Goal: Task Accomplishment & Management: Complete application form

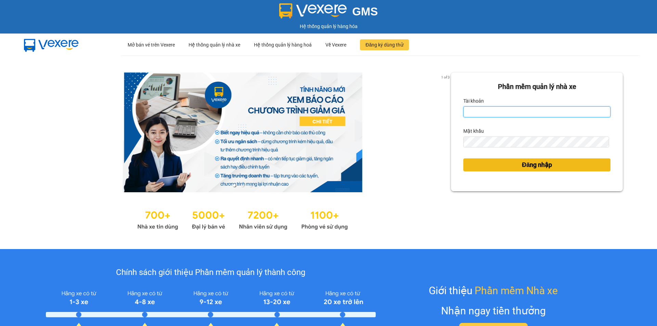
type input "vonhuy.hkot"
click at [503, 168] on button "Đăng nhập" at bounding box center [536, 164] width 147 height 13
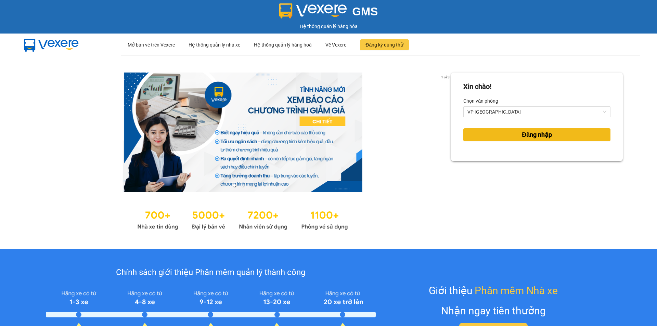
click at [506, 138] on button "Đăng nhập" at bounding box center [536, 134] width 147 height 13
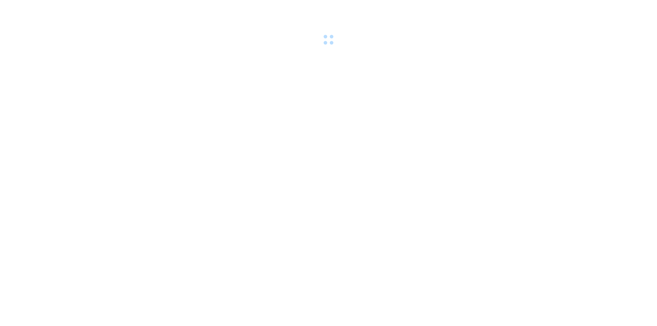
click at [499, 48] on body at bounding box center [328, 163] width 657 height 326
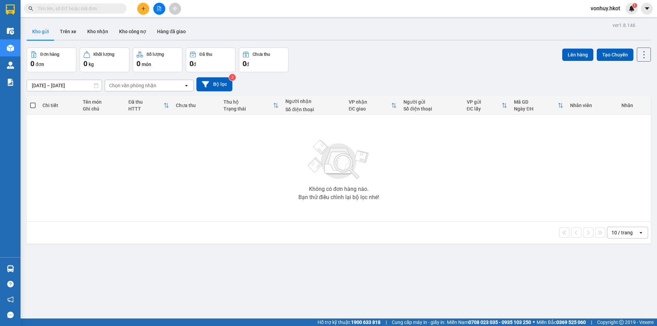
click at [72, 9] on input "text" at bounding box center [78, 9] width 81 height 8
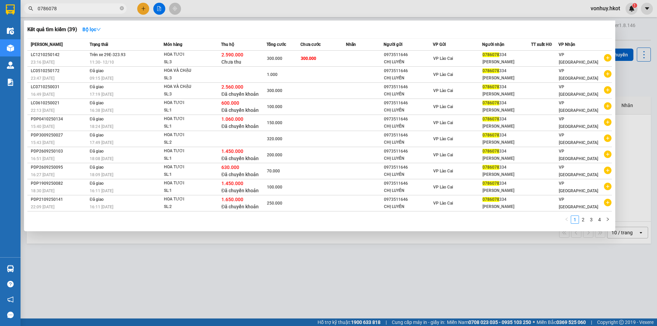
type input "0786078"
click at [127, 262] on div at bounding box center [328, 163] width 657 height 326
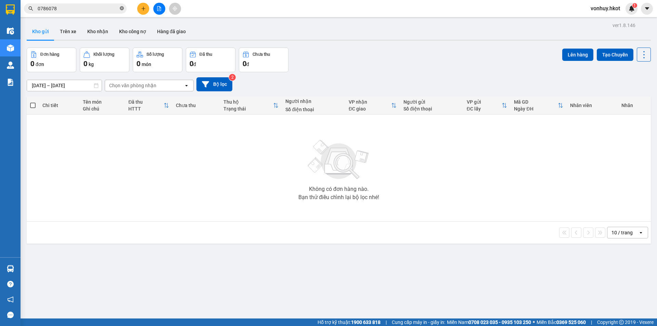
click at [123, 10] on icon "close-circle" at bounding box center [122, 8] width 4 height 4
click at [68, 34] on button "Trên xe" at bounding box center [67, 31] width 27 height 16
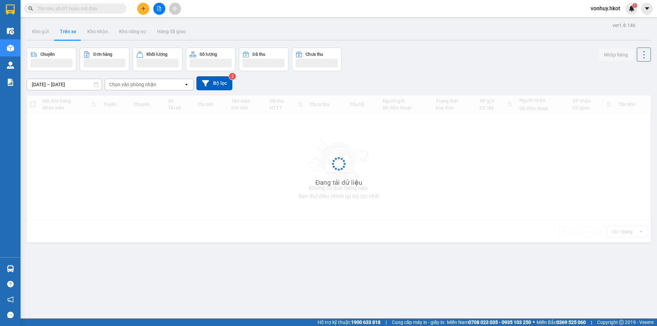
click at [150, 84] on div "Chọn văn phòng nhận" at bounding box center [132, 84] width 47 height 7
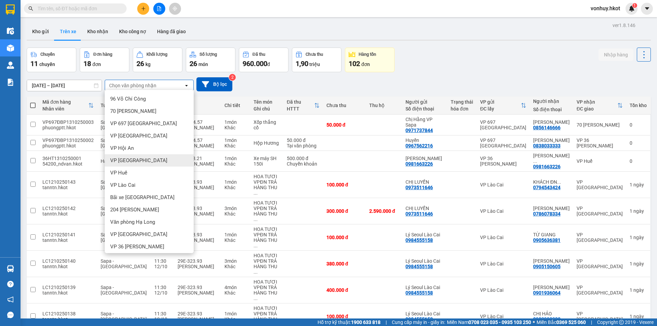
click at [136, 160] on span "VP [GEOGRAPHIC_DATA]" at bounding box center [138, 160] width 57 height 7
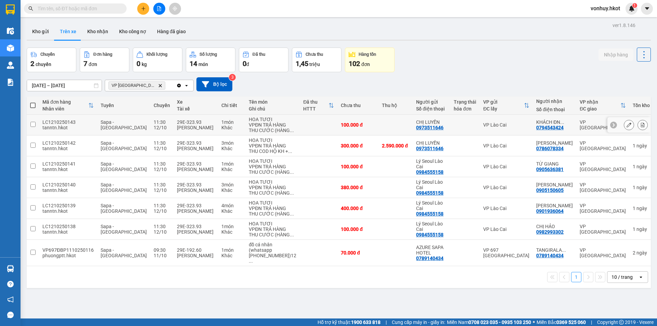
click at [154, 130] on div "12/10" at bounding box center [162, 127] width 16 height 5
checkbox input "true"
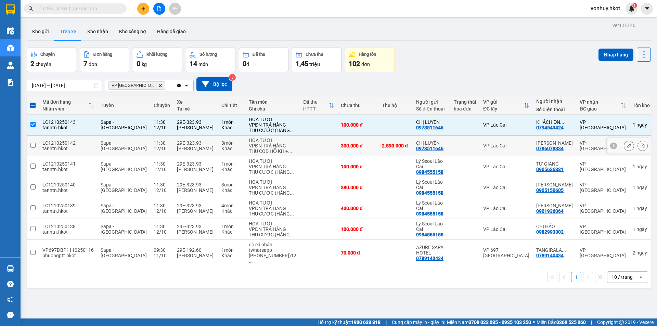
click at [154, 149] on div "12/10" at bounding box center [162, 148] width 16 height 5
checkbox input "true"
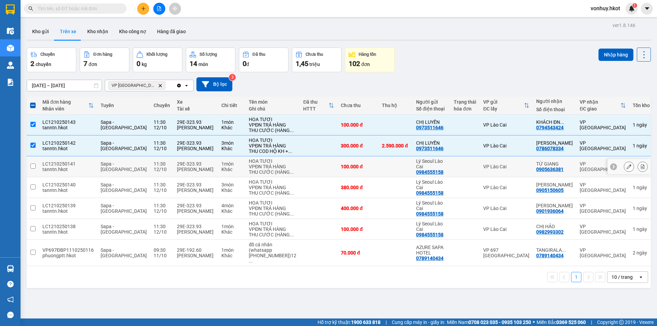
click at [79, 167] on div "LC1210250141" at bounding box center [67, 163] width 51 height 5
checkbox input "true"
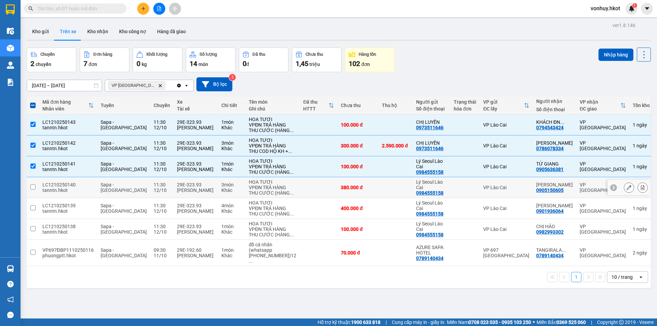
click at [109, 193] on span "Sapa - [GEOGRAPHIC_DATA]" at bounding box center [124, 187] width 46 height 11
checkbox input "true"
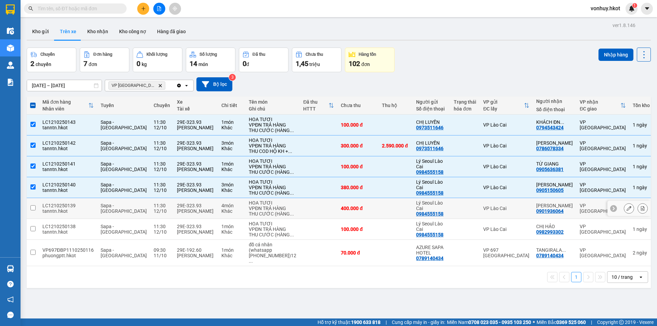
click at [123, 218] on td "Sapa - [GEOGRAPHIC_DATA]" at bounding box center [123, 208] width 53 height 21
checkbox input "true"
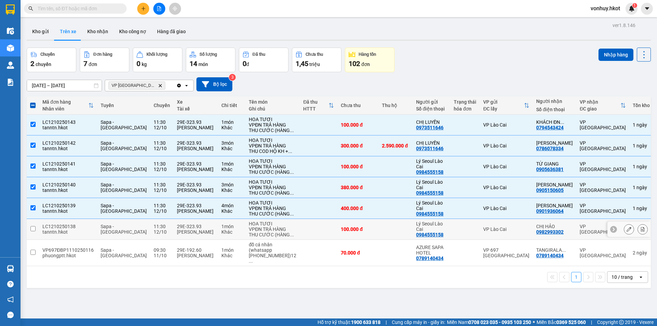
click at [119, 238] on td "Sapa - [GEOGRAPHIC_DATA]" at bounding box center [123, 229] width 53 height 21
checkbox input "true"
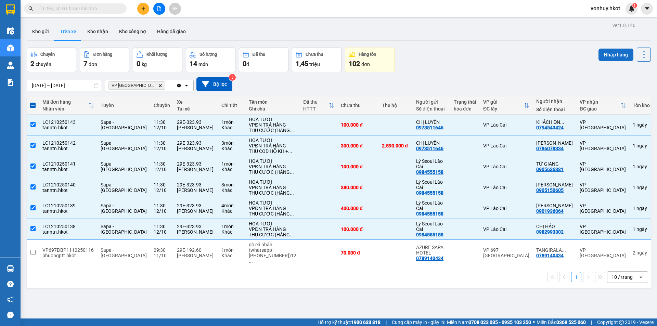
click at [598, 53] on button "Nhập hàng" at bounding box center [615, 55] width 35 height 12
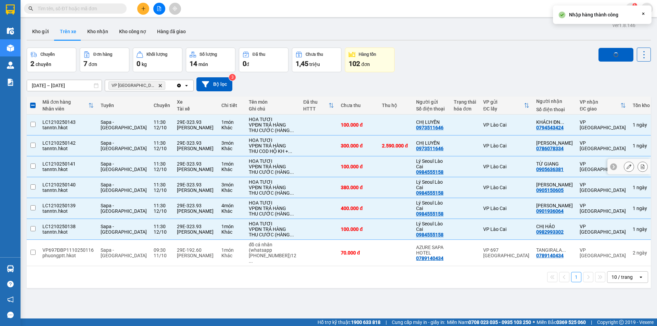
checkbox input "false"
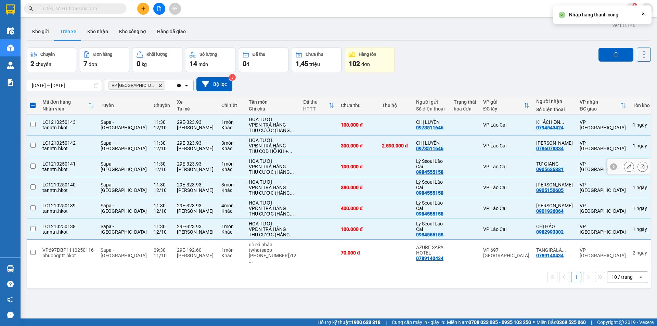
checkbox input "false"
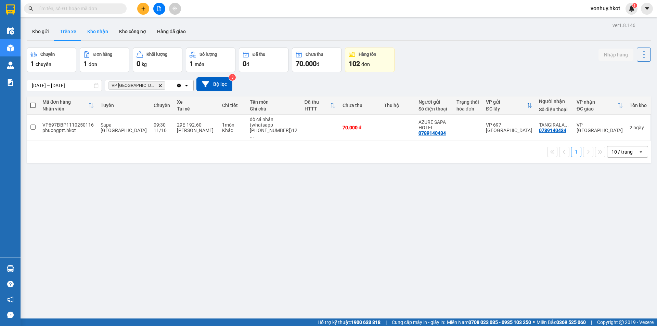
click at [96, 28] on button "Kho nhận" at bounding box center [98, 31] width 32 height 16
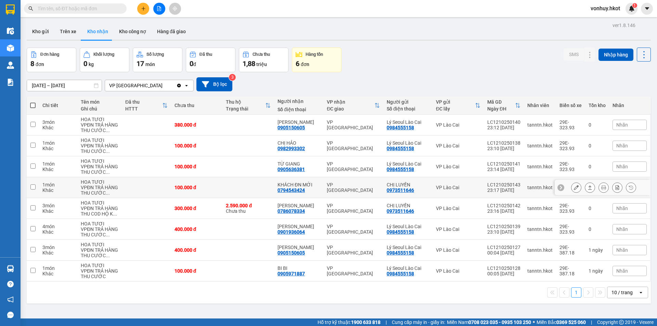
click at [239, 189] on td at bounding box center [248, 187] width 52 height 21
checkbox input "true"
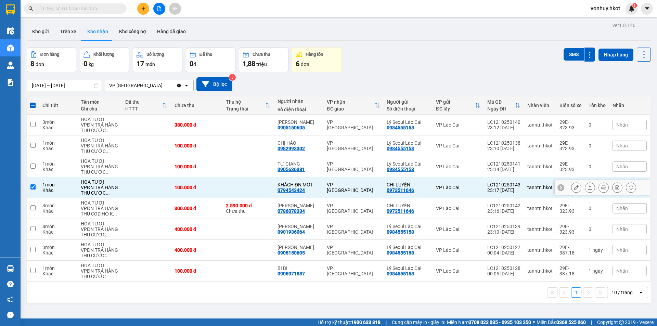
click at [588, 186] on button at bounding box center [590, 188] width 10 height 12
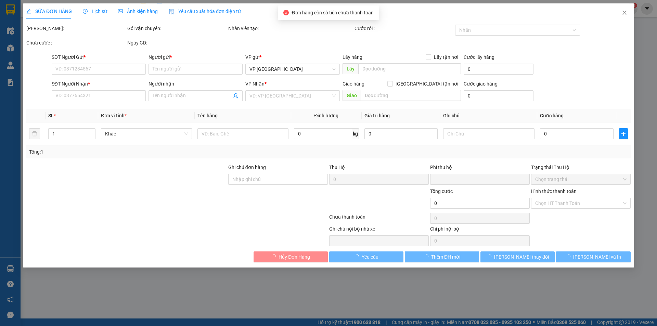
type input "0973511646"
type input "CHỊ LUYẾN"
type input "0794543424"
type input "KHÁCH ĐN MỚI"
type input "0"
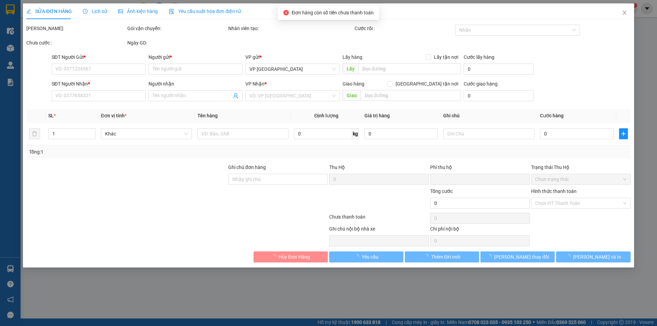
type input "100.000"
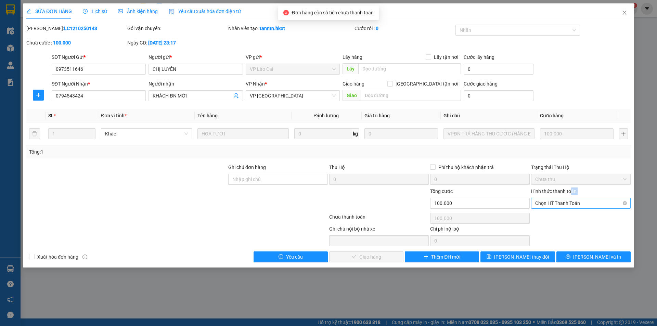
click at [571, 197] on div "Hình thức thanh toán Chọn HT Thanh Toán" at bounding box center [581, 199] width 100 height 24
click at [571, 201] on span "Chọn HT Thanh Toán" at bounding box center [580, 203] width 91 height 10
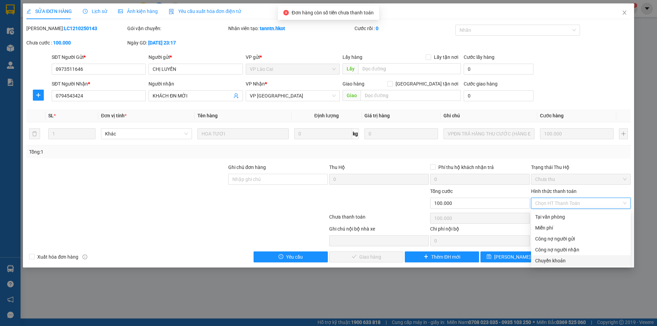
click at [553, 258] on div "Chuyển khoản" at bounding box center [580, 261] width 91 height 8
type input "0"
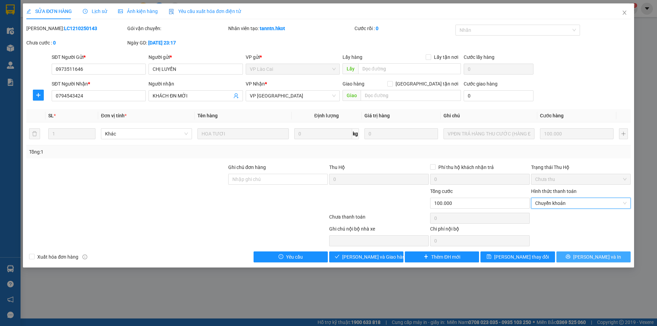
click at [586, 256] on button "[PERSON_NAME] và In" at bounding box center [593, 256] width 74 height 11
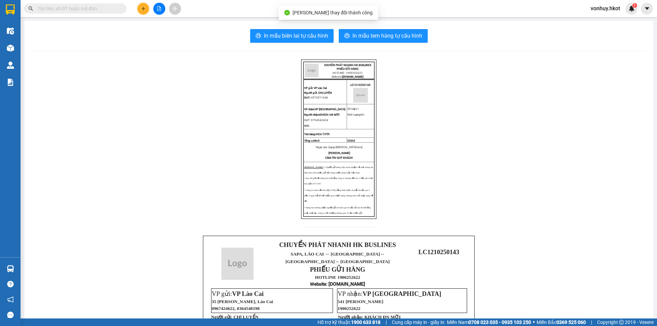
scroll to position [177, 0]
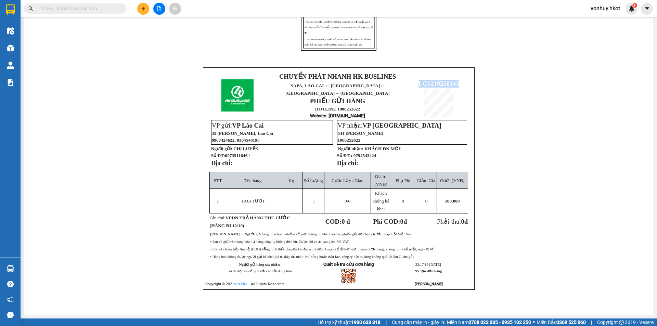
drag, startPoint x: 416, startPoint y: 76, endPoint x: 458, endPoint y: 78, distance: 41.5
click at [458, 80] on p "LC1210250143" at bounding box center [438, 84] width 61 height 8
copy span "LC1210250143"
drag, startPoint x: 442, startPoint y: 196, endPoint x: 457, endPoint y: 198, distance: 14.9
click at [457, 198] on span "100.000" at bounding box center [452, 200] width 15 height 5
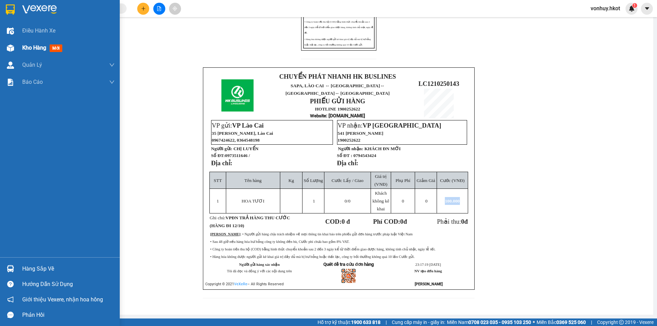
click at [13, 48] on img at bounding box center [10, 47] width 7 height 7
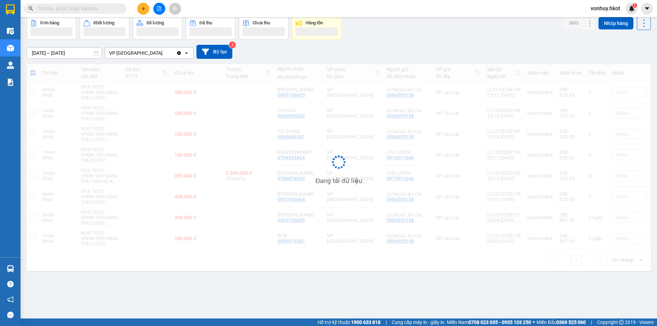
scroll to position [31, 0]
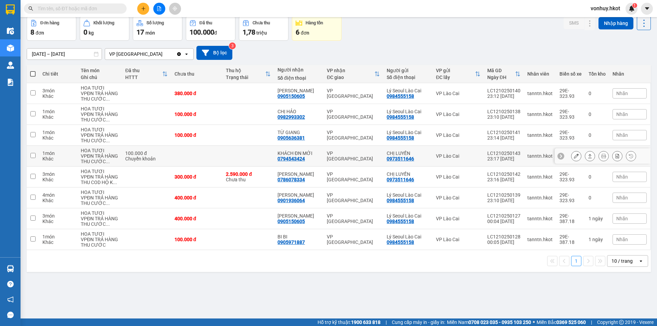
click at [106, 157] on div "VPĐN TRẢ HÀNG THU CƯỚC ..." at bounding box center [100, 158] width 38 height 11
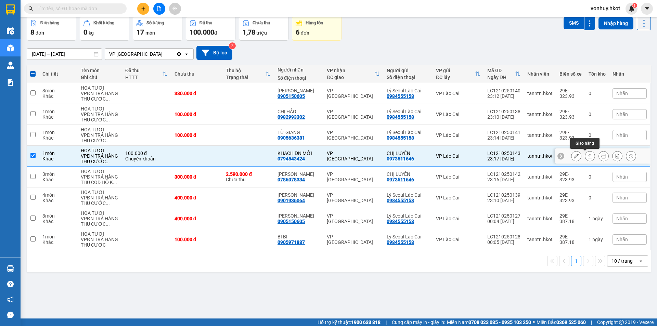
click at [587, 156] on icon at bounding box center [589, 156] width 5 height 5
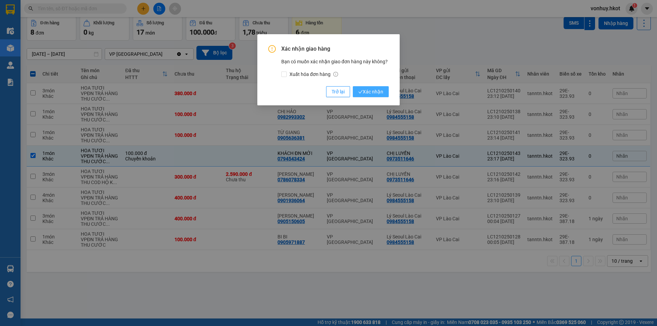
click at [376, 90] on span "Xác nhận" at bounding box center [370, 92] width 25 height 8
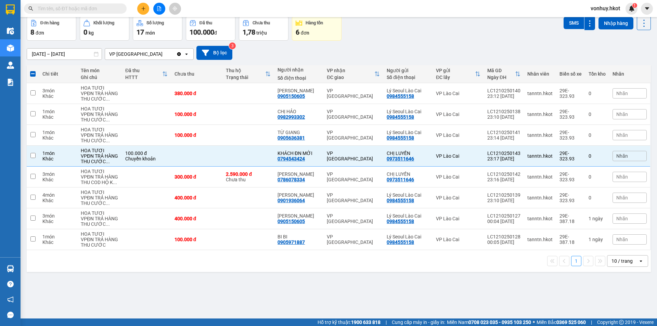
checkbox input "false"
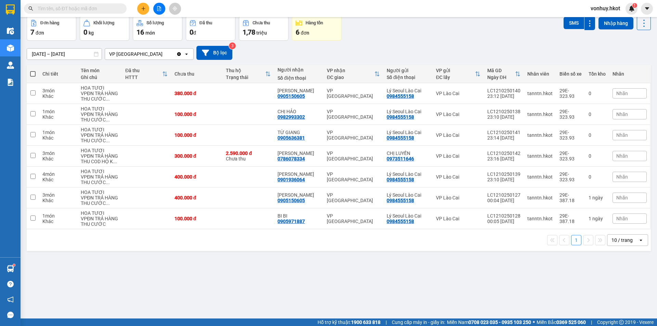
click at [63, 10] on input "text" at bounding box center [78, 9] width 81 height 8
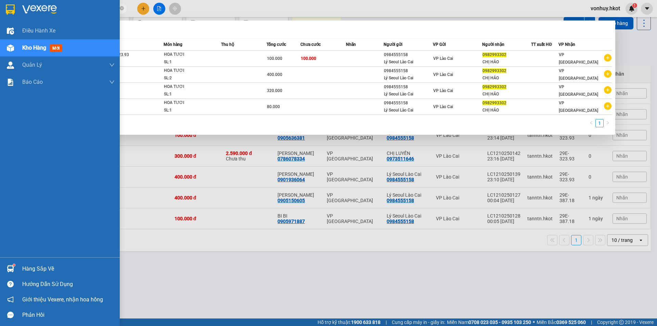
drag, startPoint x: 40, startPoint y: 10, endPoint x: 16, endPoint y: 10, distance: 24.6
click at [16, 10] on section "Kết quả tìm kiếm ( 4 ) Bộ lọc Mã ĐH Trạng thái Món hàng Thu hộ Tổng cước Chưa c…" at bounding box center [328, 163] width 657 height 326
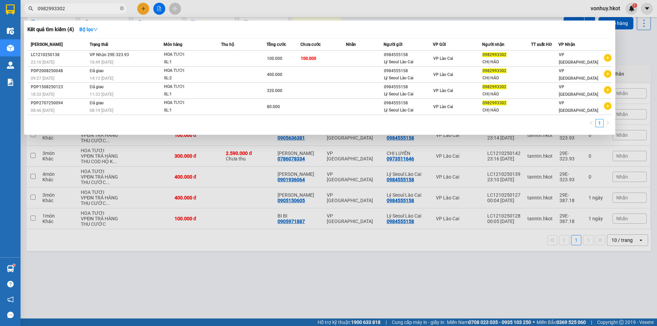
type input "0982993302"
click at [144, 251] on div at bounding box center [328, 163] width 657 height 326
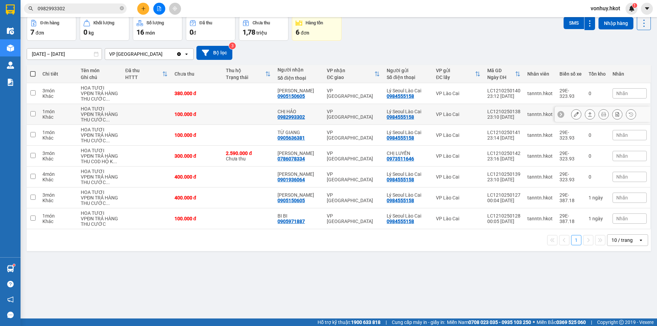
click at [118, 116] on div "VPĐN TRẢ HÀNG THU CƯỚC ..." at bounding box center [100, 117] width 38 height 11
checkbox input "true"
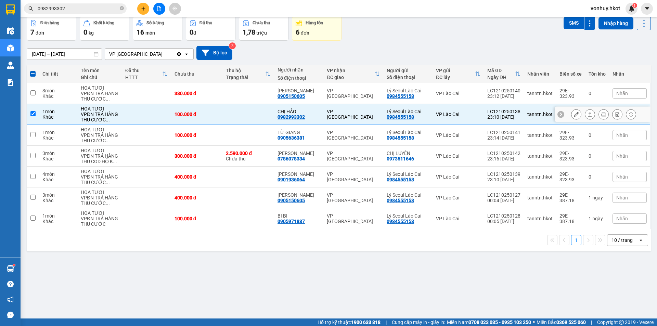
click at [588, 116] on button at bounding box center [590, 114] width 10 height 12
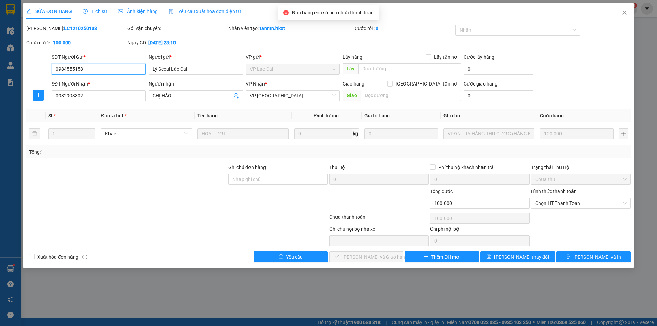
type input "0984555158"
type input "Lý Seoul Lào Cai"
type input "0982993302"
type input "CHỊ HẢO"
type input "0"
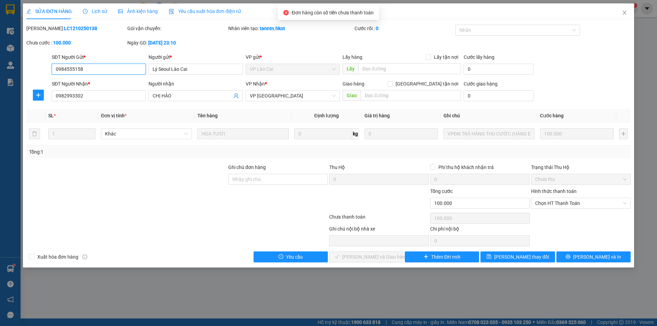
type input "100.000"
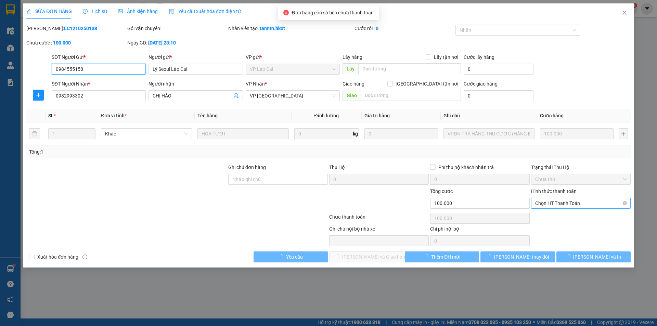
click at [559, 203] on span "Chọn HT Thanh Toán" at bounding box center [580, 203] width 91 height 10
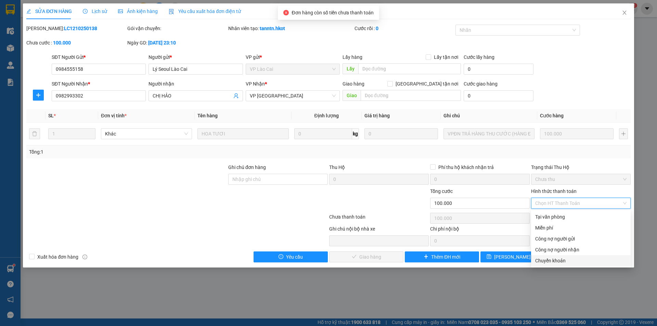
click at [550, 261] on div "Chuyển khoản" at bounding box center [580, 261] width 91 height 8
type input "0"
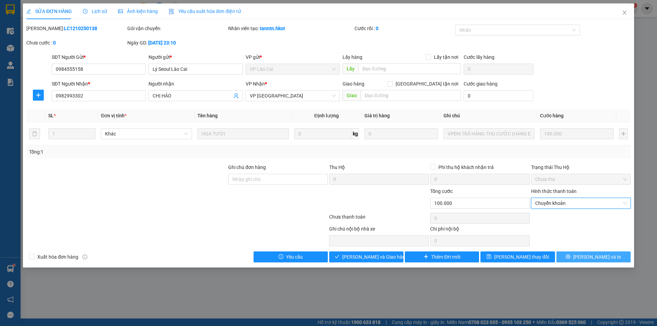
click at [592, 255] on span "[PERSON_NAME] và In" at bounding box center [597, 257] width 48 height 8
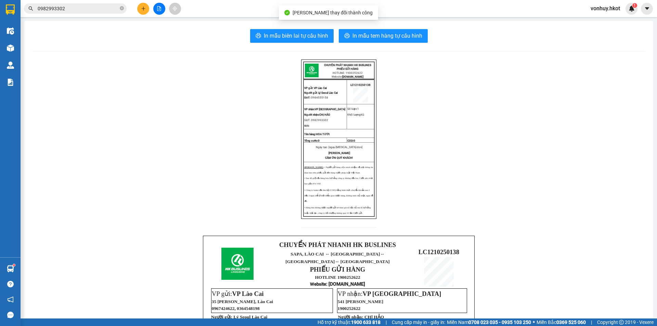
scroll to position [177, 0]
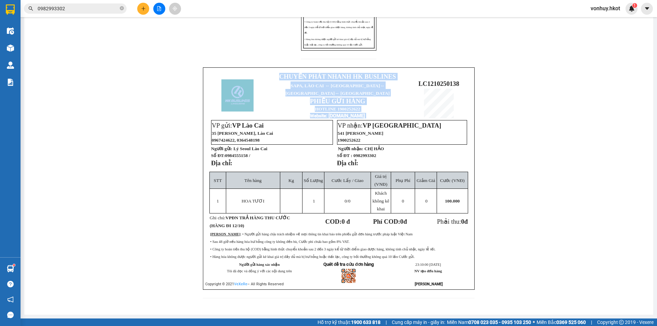
drag, startPoint x: 415, startPoint y: 78, endPoint x: 452, endPoint y: 87, distance: 37.9
click at [457, 84] on td "LC1210250138" at bounding box center [439, 96] width 62 height 48
copy table "CHUYỂN PHÁT NHANH HK BUSLINES SAPA, [GEOGRAPHIC_DATA] ↔ [GEOGRAPHIC_DATA] ↔ [GE…"
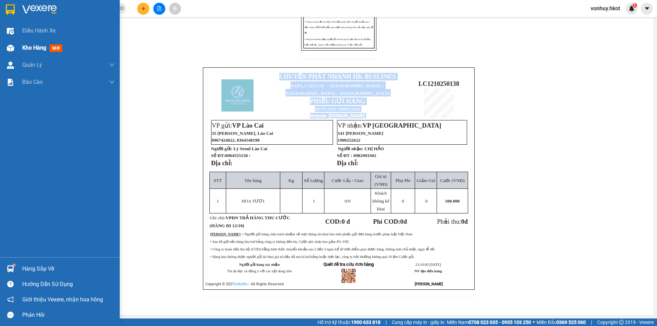
click at [14, 48] on img at bounding box center [10, 47] width 7 height 7
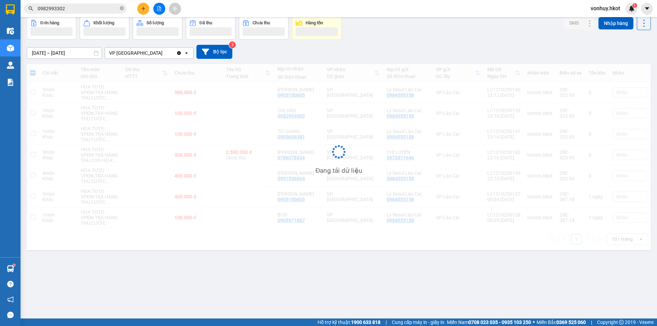
scroll to position [31, 0]
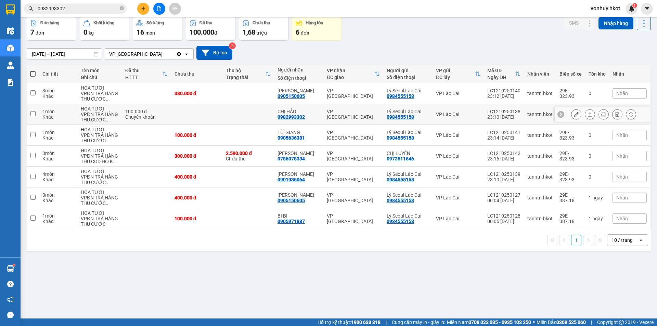
click at [117, 115] on div "VPĐN TRẢ HÀNG THU CƯỚC ..." at bounding box center [100, 117] width 38 height 11
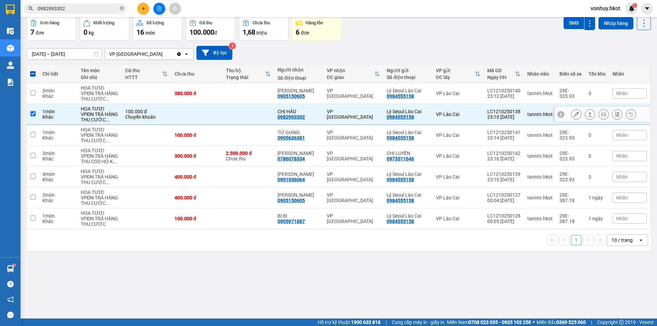
click at [587, 113] on icon at bounding box center [589, 114] width 5 height 5
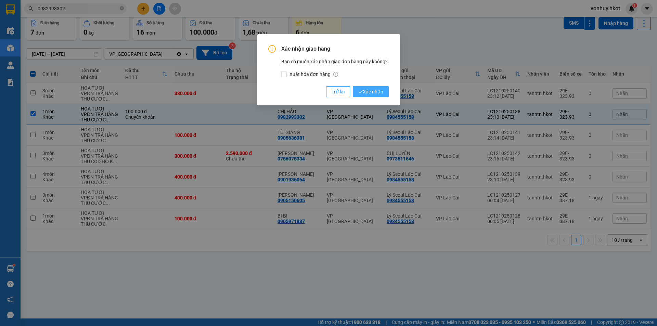
click at [383, 88] on button "Xác nhận" at bounding box center [371, 91] width 36 height 11
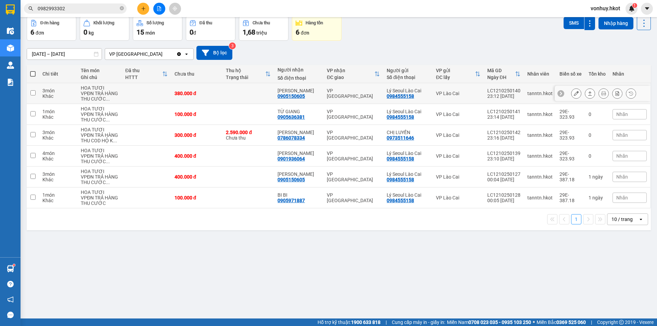
click at [113, 110] on div "HOA TƯƠI" at bounding box center [100, 108] width 38 height 5
checkbox input "true"
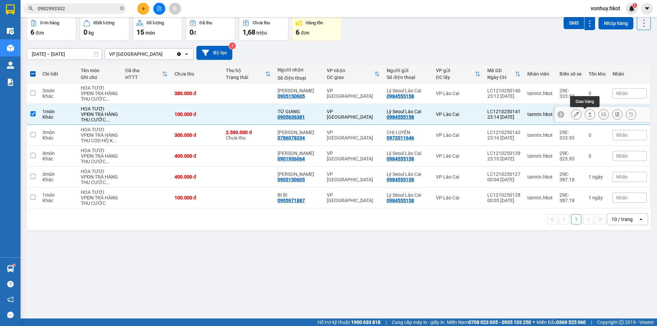
click at [587, 115] on icon at bounding box center [589, 114] width 5 height 5
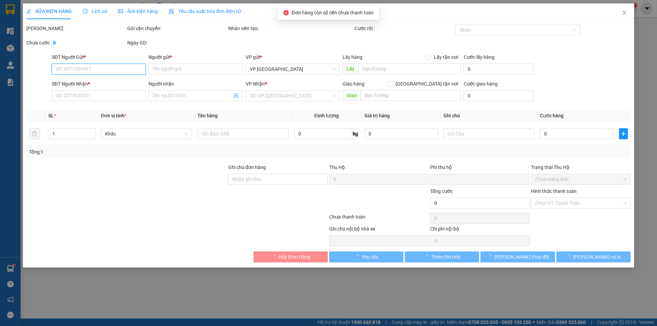
type input "0984555158"
type input "Lý Seoul Lào Cai"
type input "0905636381"
type input "TỪ GIANG"
type input "0"
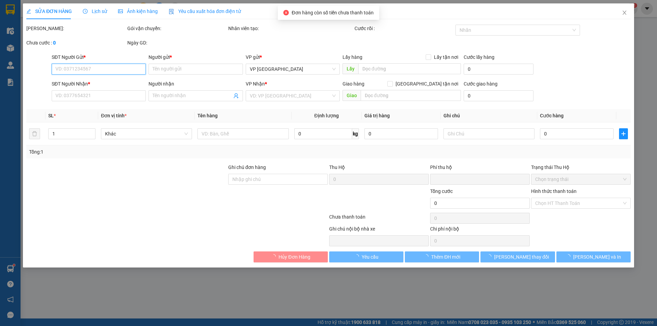
type input "100.000"
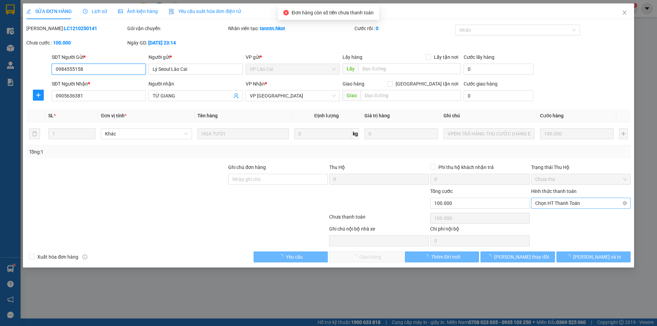
click at [565, 204] on span "Chọn HT Thanh Toán" at bounding box center [580, 203] width 91 height 10
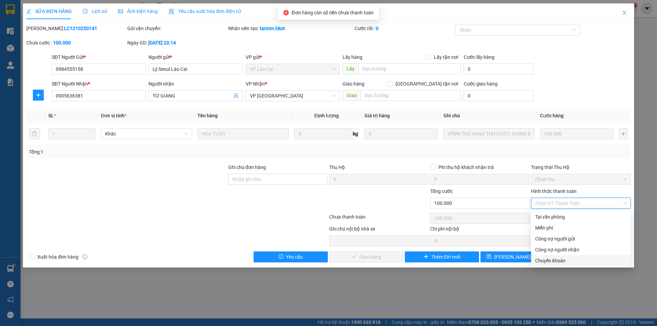
click at [565, 258] on div "Chuyển khoản" at bounding box center [580, 261] width 91 height 8
type input "0"
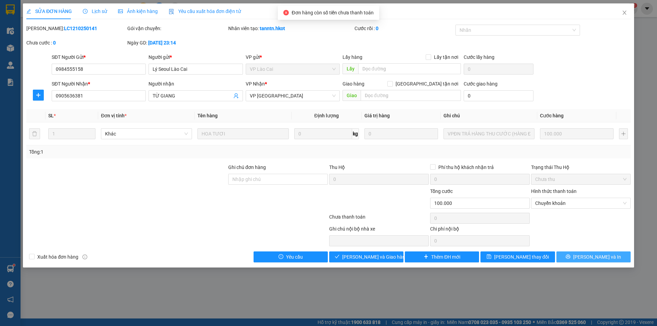
click at [604, 255] on span "[PERSON_NAME] và In" at bounding box center [597, 257] width 48 height 8
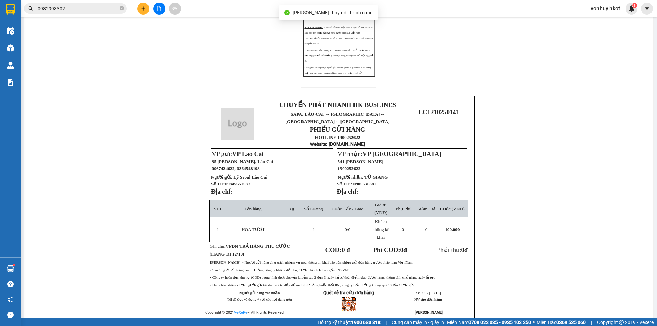
scroll to position [177, 0]
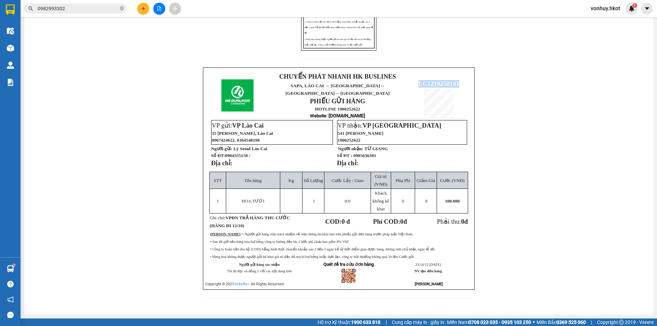
drag, startPoint x: 416, startPoint y: 76, endPoint x: 463, endPoint y: 77, distance: 47.6
click at [465, 74] on td "LC1210250141" at bounding box center [439, 96] width 62 height 48
copy span "LC1210250141"
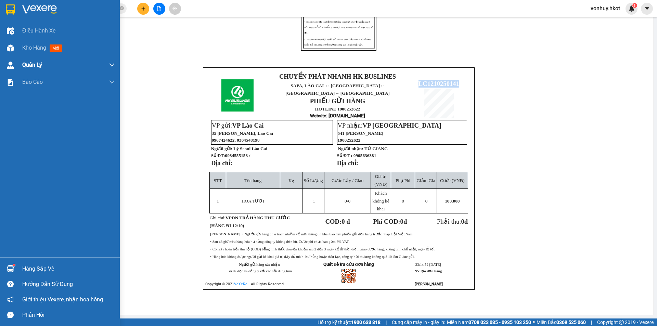
click at [42, 46] on span "Kho hàng" at bounding box center [34, 47] width 24 height 7
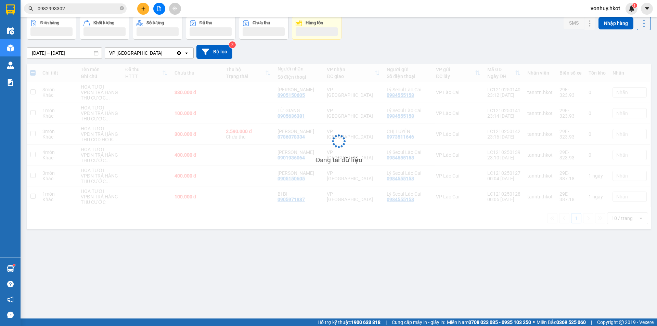
scroll to position [31, 0]
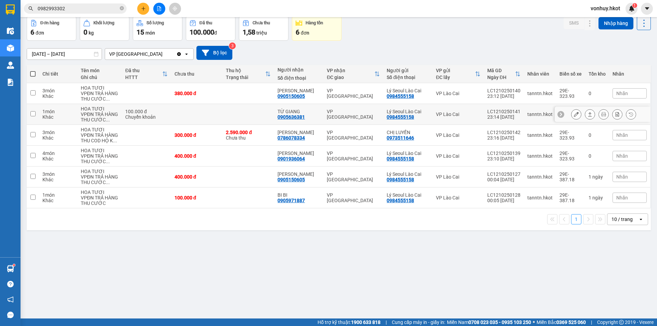
click at [82, 118] on div "VPĐN TRẢ HÀNG THU CƯỚC ..." at bounding box center [100, 117] width 38 height 11
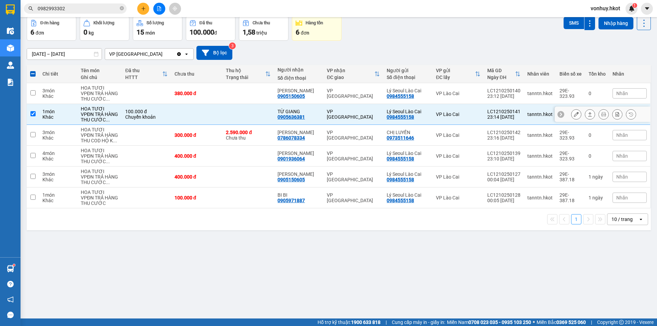
click at [588, 113] on icon at bounding box center [590, 114] width 4 height 4
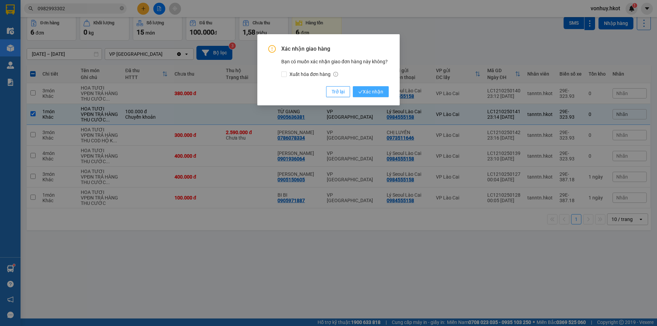
click at [373, 90] on span "Xác nhận" at bounding box center [370, 92] width 25 height 8
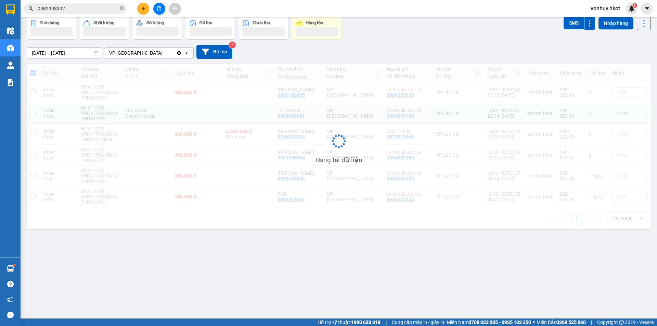
checkbox input "false"
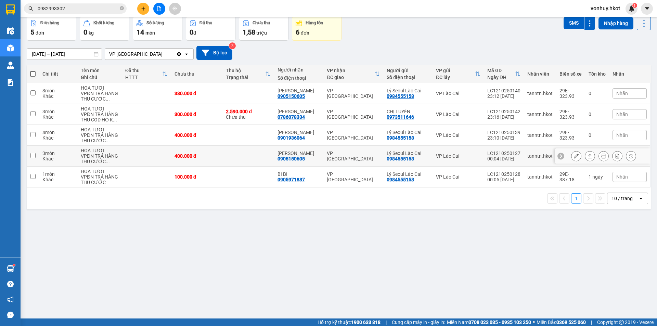
click at [185, 160] on td "400.000 đ" at bounding box center [197, 156] width 52 height 21
checkbox input "true"
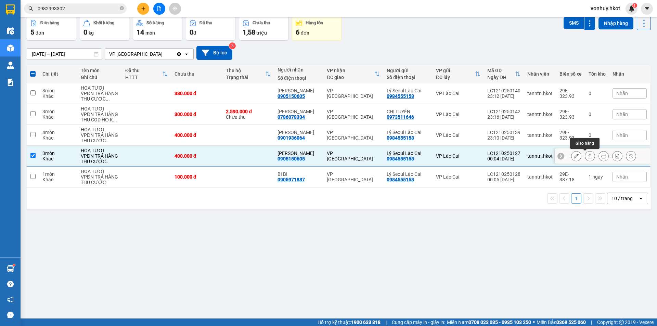
click at [587, 158] on icon at bounding box center [589, 156] width 5 height 5
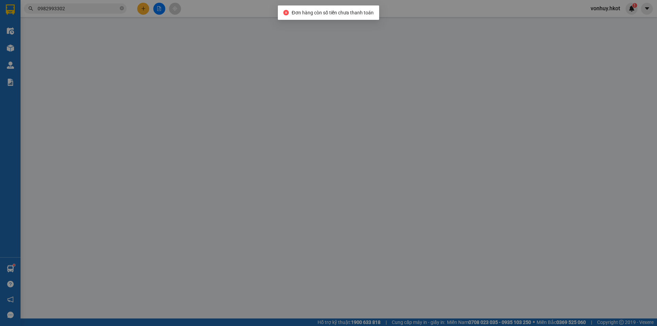
type input "0984555158"
type input "Lý Seoul Lào Cai"
type input "0905150605"
type input "[PERSON_NAME]"
type input "0"
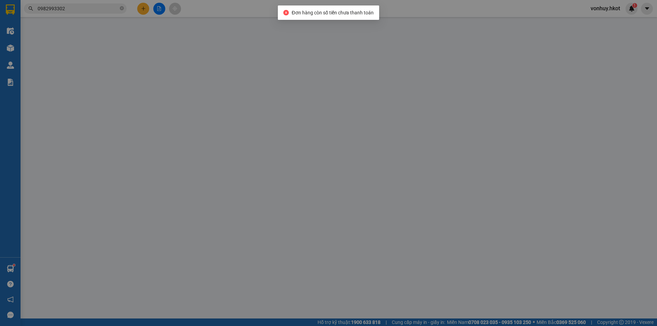
type input "400.000"
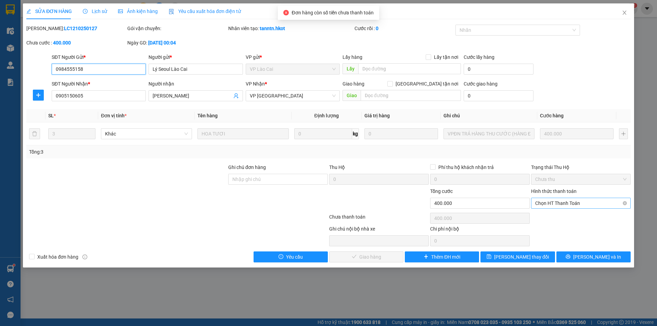
click at [547, 206] on span "Chọn HT Thanh Toán" at bounding box center [580, 203] width 91 height 10
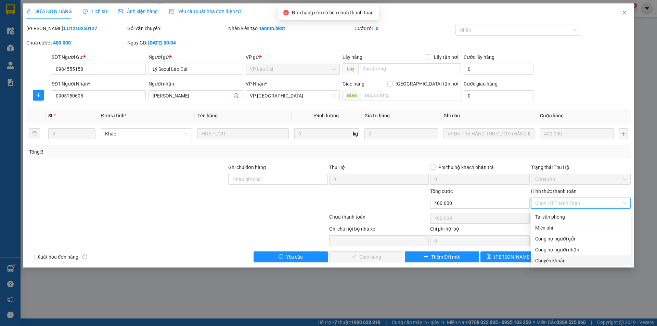
click at [557, 260] on div "Chuyển khoản" at bounding box center [580, 261] width 91 height 8
type input "0"
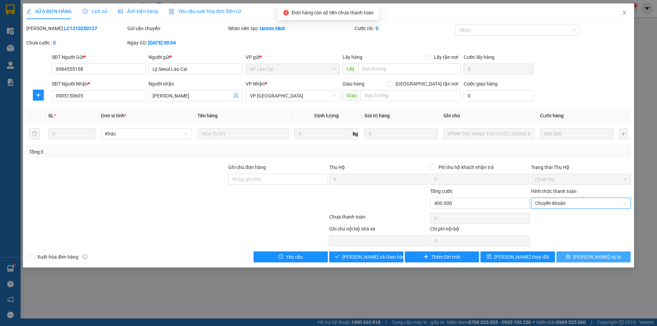
click at [600, 251] on button "[PERSON_NAME] và In" at bounding box center [593, 256] width 74 height 11
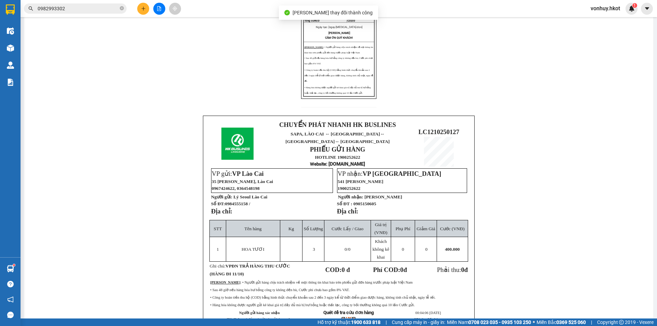
scroll to position [177, 0]
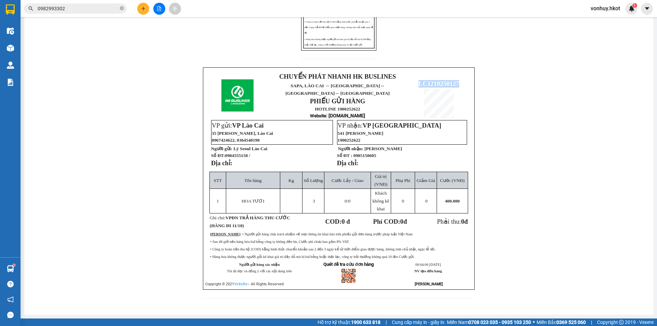
drag, startPoint x: 415, startPoint y: 75, endPoint x: 457, endPoint y: 77, distance: 42.1
click at [457, 80] on p "LC1210250127" at bounding box center [438, 84] width 61 height 8
copy span "LC1210250127"
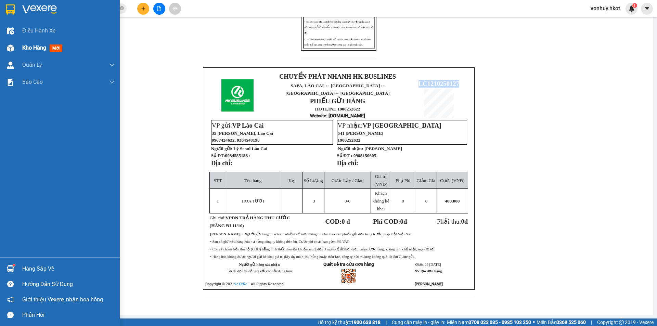
click at [14, 47] on img at bounding box center [10, 47] width 7 height 7
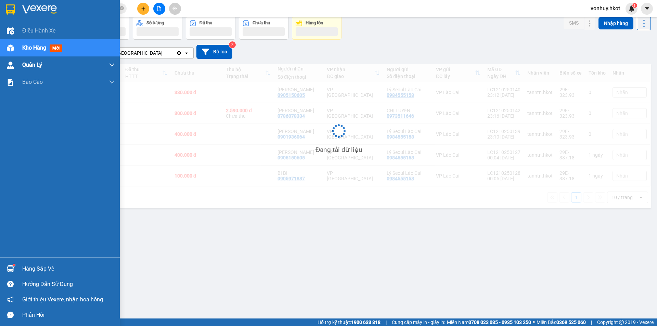
scroll to position [31, 0]
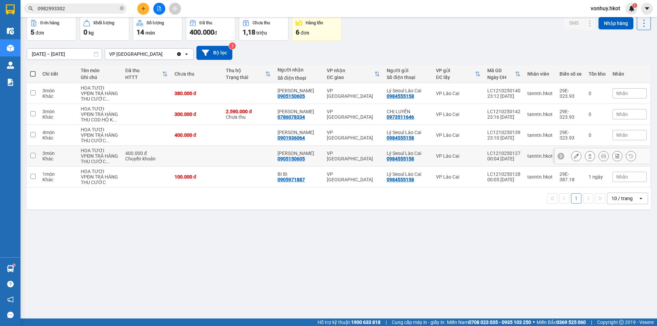
click at [150, 158] on div "Chuyển khoản" at bounding box center [146, 158] width 42 height 5
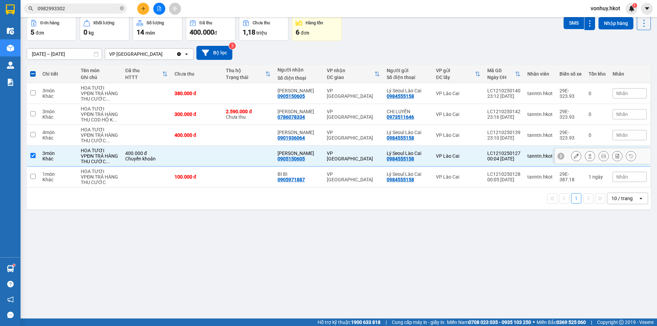
click at [589, 154] on button at bounding box center [590, 156] width 10 height 12
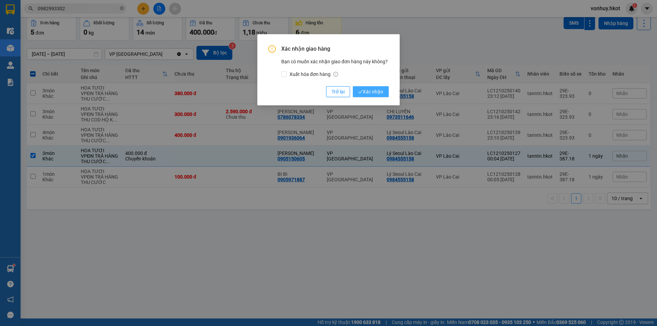
click at [379, 90] on span "Xác nhận" at bounding box center [370, 92] width 25 height 8
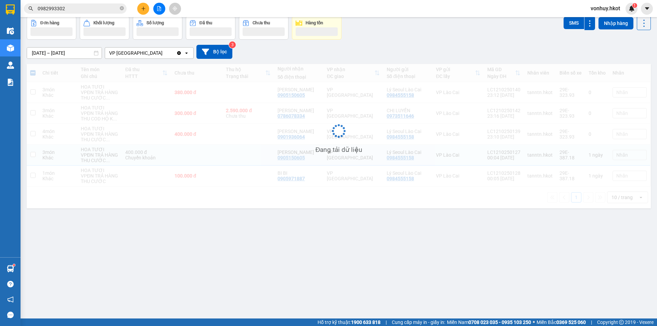
checkbox input "false"
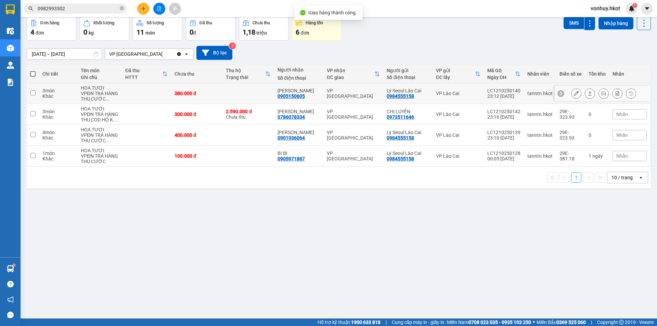
click at [102, 86] on div "HOA TƯƠI" at bounding box center [100, 87] width 38 height 5
checkbox input "true"
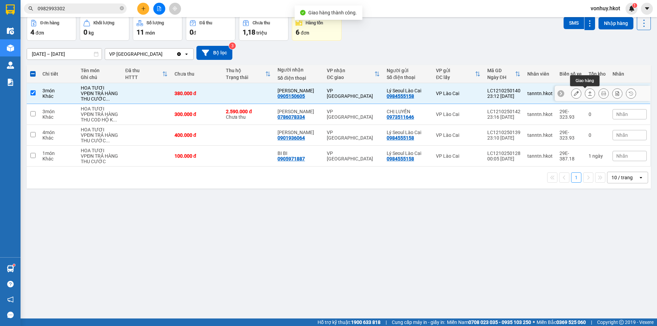
click at [587, 94] on icon at bounding box center [589, 93] width 5 height 5
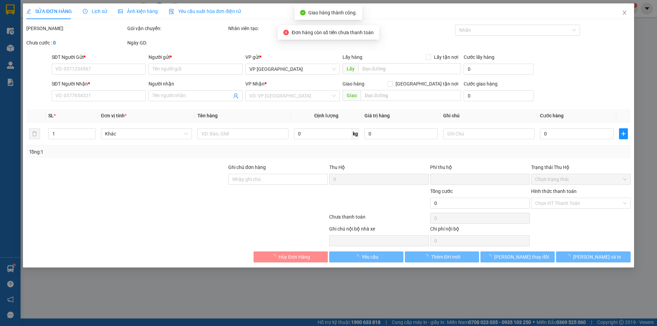
type input "0984555158"
type input "Lý Seoul Lào Cai"
type input "0905150605"
type input "[PERSON_NAME]"
type input "0"
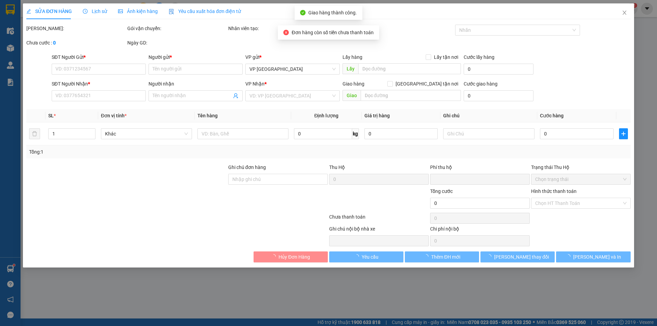
type input "380.000"
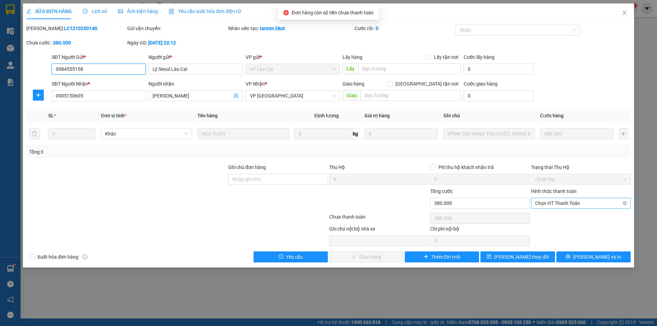
click at [557, 204] on span "Chọn HT Thanh Toán" at bounding box center [580, 203] width 91 height 10
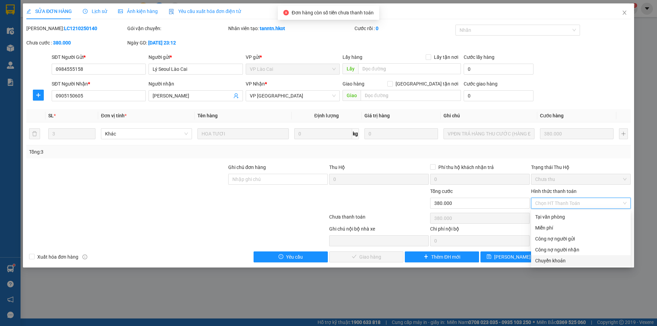
click at [555, 261] on div "Chuyển khoản" at bounding box center [580, 261] width 91 height 8
type input "0"
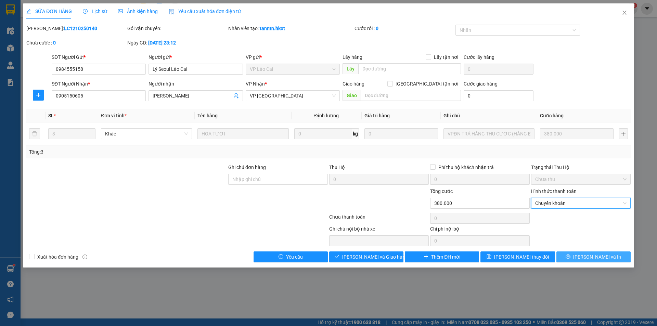
click at [593, 259] on span "[PERSON_NAME] và In" at bounding box center [597, 257] width 48 height 8
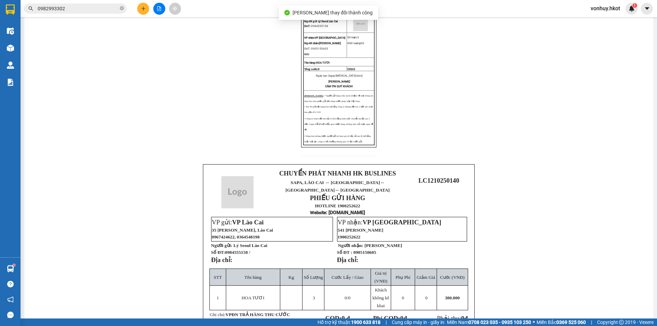
scroll to position [177, 0]
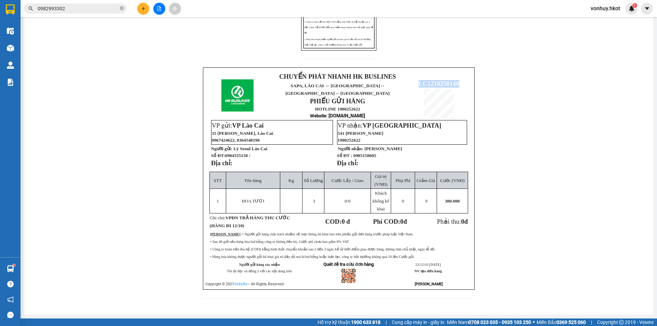
drag, startPoint x: 414, startPoint y: 81, endPoint x: 458, endPoint y: 78, distance: 43.9
click at [458, 80] on p "LC1210250140" at bounding box center [438, 84] width 61 height 8
copy span "LC1210250140"
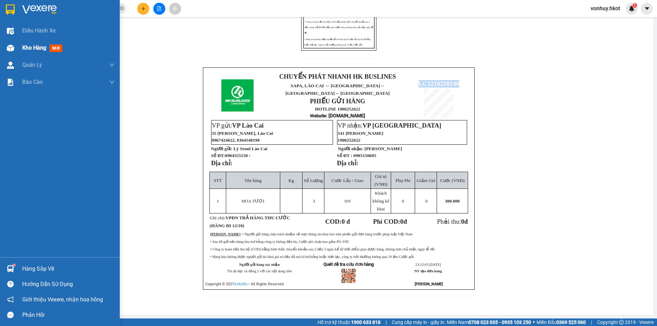
click at [11, 51] on img at bounding box center [10, 47] width 7 height 7
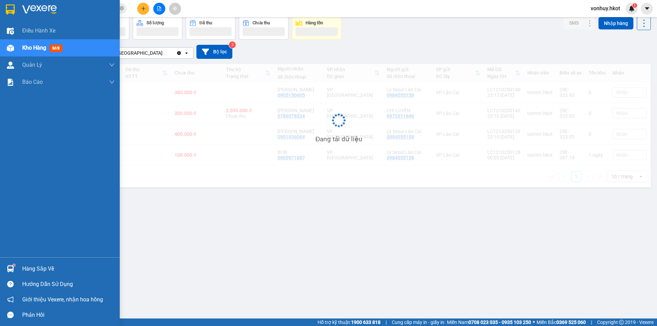
scroll to position [31, 0]
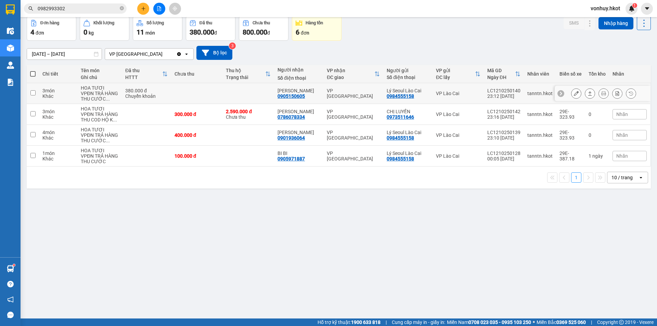
click at [89, 96] on div "VPĐN TRẢ HÀNG THU CƯỚC ..." at bounding box center [100, 96] width 38 height 11
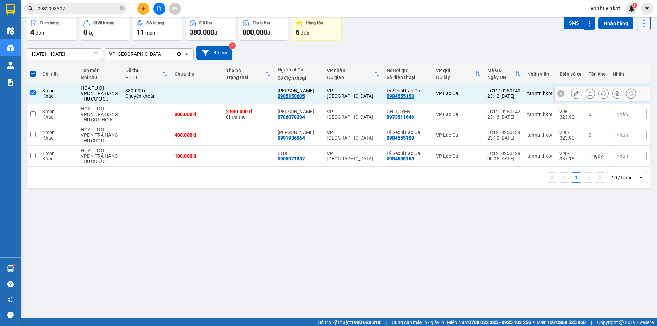
click at [587, 94] on icon at bounding box center [589, 93] width 5 height 5
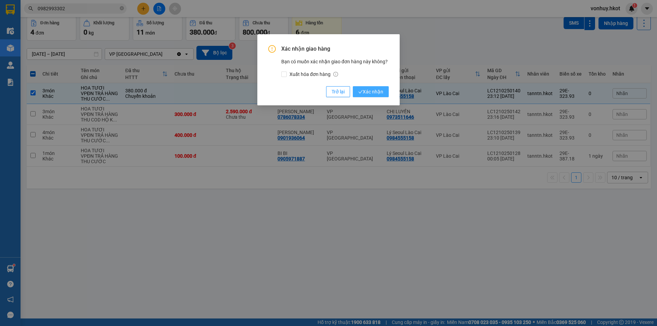
click at [364, 89] on span "Xác nhận" at bounding box center [370, 92] width 25 height 8
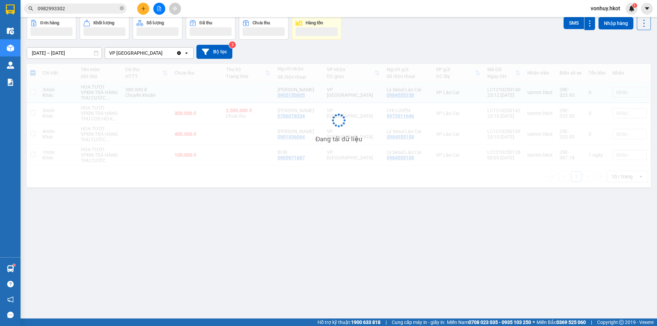
checkbox input "false"
